Goal: Information Seeking & Learning: Find specific fact

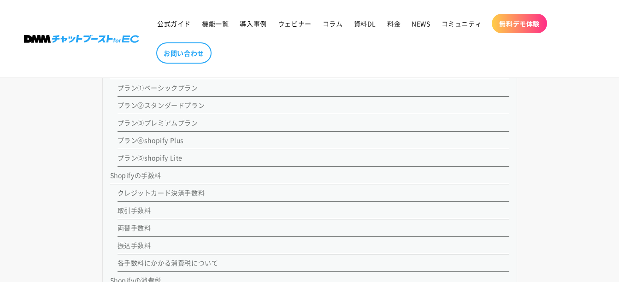
scroll to position [996, 0]
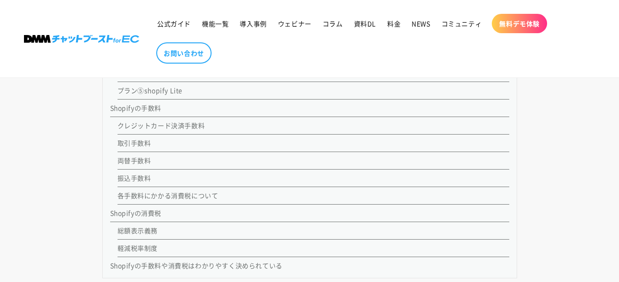
click at [152, 110] on link "Shopifyの手数料" at bounding box center [136, 107] width 52 height 9
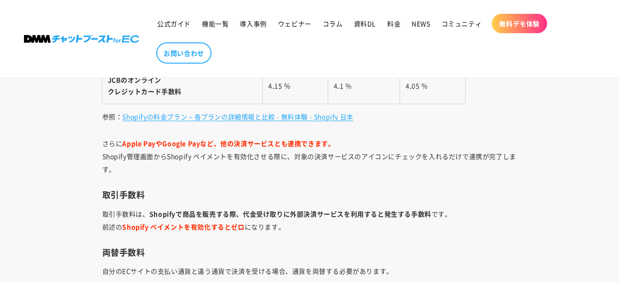
scroll to position [2805, 0]
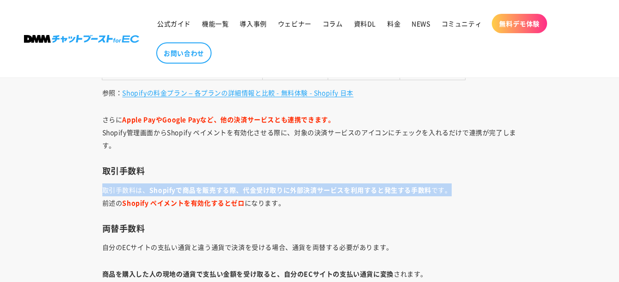
drag, startPoint x: 98, startPoint y: 190, endPoint x: 462, endPoint y: 195, distance: 364.4
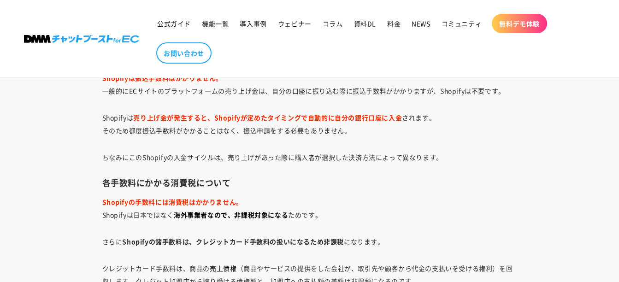
scroll to position [3127, 0]
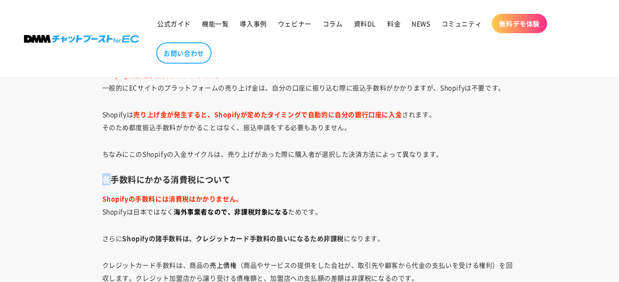
drag, startPoint x: 99, startPoint y: 177, endPoint x: 112, endPoint y: 182, distance: 13.4
click at [115, 180] on h3 "各手数料にかかる消費税について" at bounding box center [309, 179] width 415 height 11
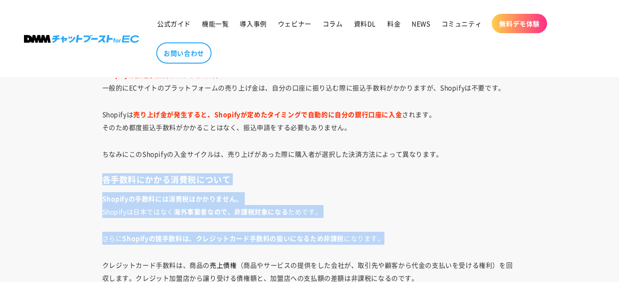
drag, startPoint x: 101, startPoint y: 179, endPoint x: 395, endPoint y: 234, distance: 299.1
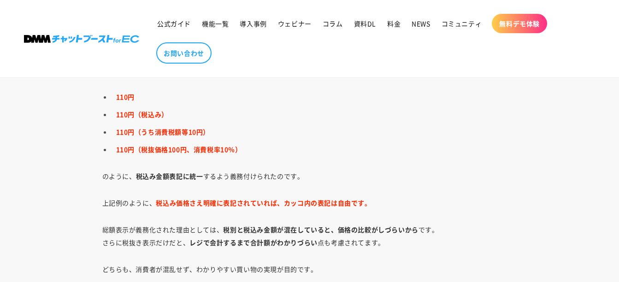
scroll to position [3680, 0]
